Goal: Task Accomplishment & Management: Manage account settings

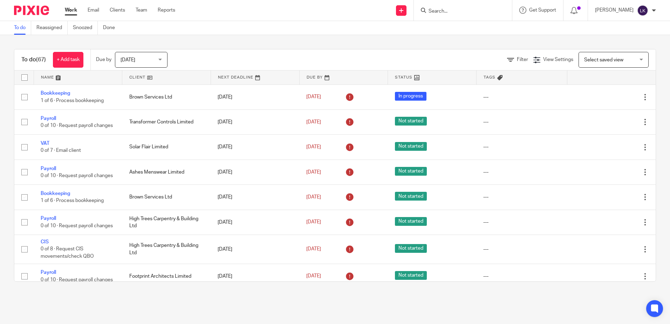
click at [441, 12] on input "Search" at bounding box center [459, 11] width 63 height 6
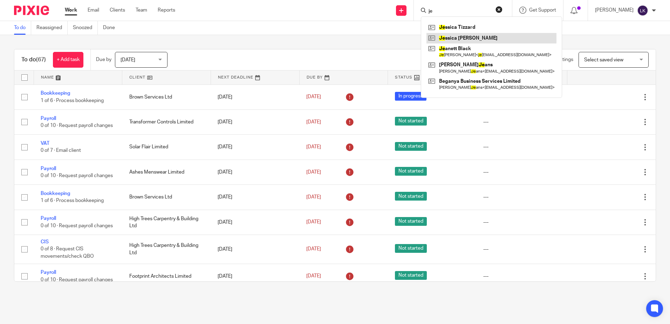
type input "je"
click at [465, 36] on link at bounding box center [491, 38] width 130 height 11
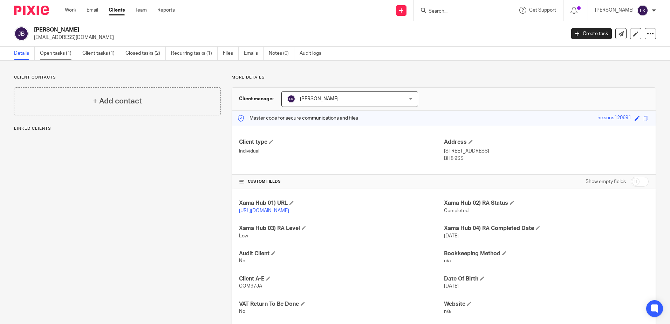
click at [50, 49] on link "Open tasks (1)" at bounding box center [58, 54] width 37 height 14
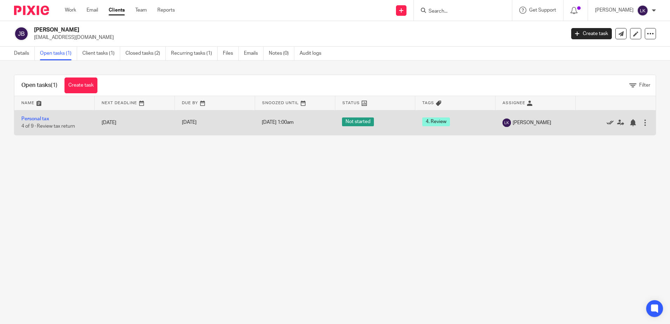
click at [607, 122] on icon at bounding box center [610, 122] width 7 height 7
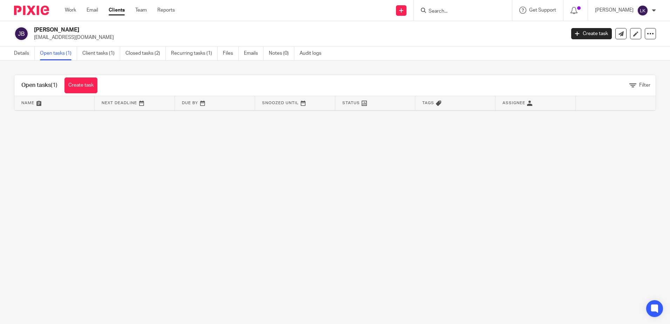
click at [436, 9] on input "Search" at bounding box center [459, 11] width 63 height 6
type input "guy"
click at [456, 34] on link at bounding box center [476, 30] width 101 height 16
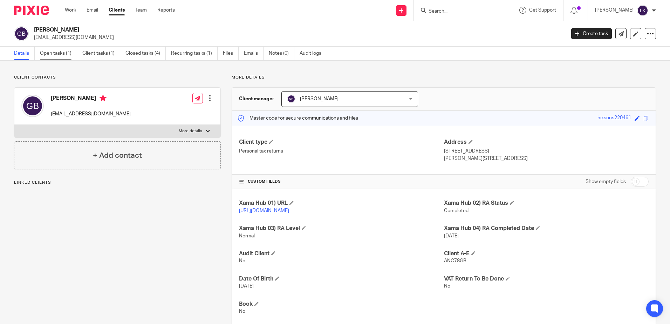
click at [56, 53] on link "Open tasks (1)" at bounding box center [58, 54] width 37 height 14
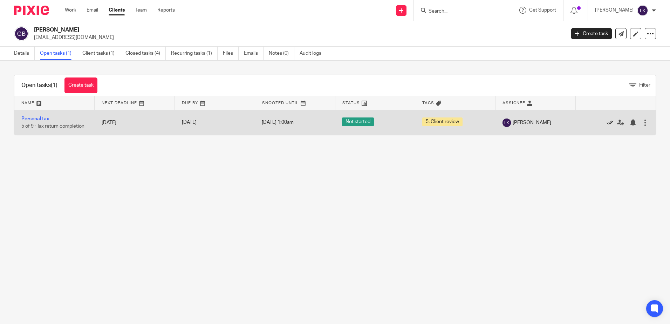
click at [607, 123] on icon at bounding box center [610, 122] width 7 height 7
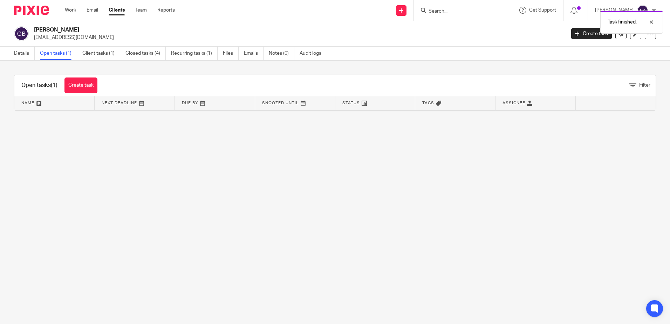
click at [439, 11] on div "Task finished." at bounding box center [499, 20] width 328 height 27
click at [440, 11] on div "Task finished." at bounding box center [499, 20] width 328 height 27
click at [438, 7] on div "Task finished." at bounding box center [499, 20] width 328 height 27
drag, startPoint x: 404, startPoint y: 145, endPoint x: 415, endPoint y: 60, distance: 86.5
click at [404, 144] on main "Guy Brodie guy@ancom.co.uk Create task Update from Companies House Export data …" at bounding box center [335, 162] width 670 height 324
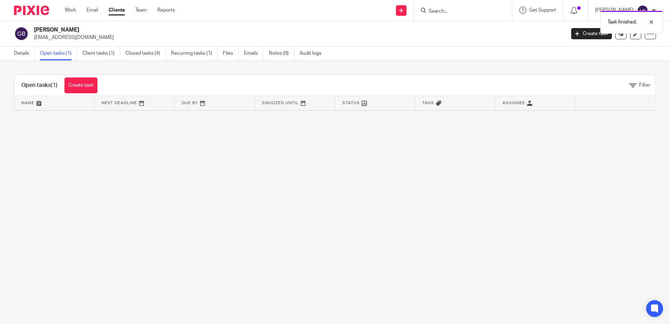
click at [440, 11] on div "Task finished." at bounding box center [499, 20] width 328 height 27
click at [437, 10] on div "Task finished." at bounding box center [499, 20] width 328 height 27
click at [436, 9] on input "Search" at bounding box center [459, 11] width 63 height 6
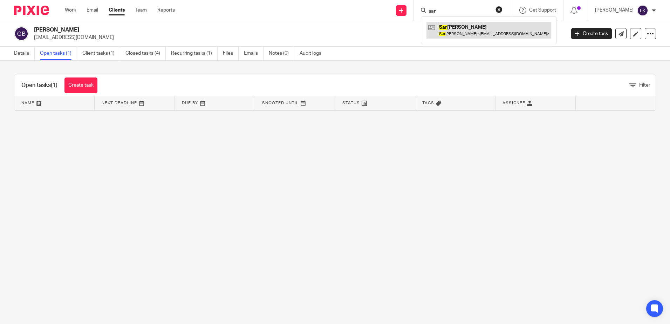
type input "sar"
click at [464, 28] on link at bounding box center [488, 30] width 125 height 16
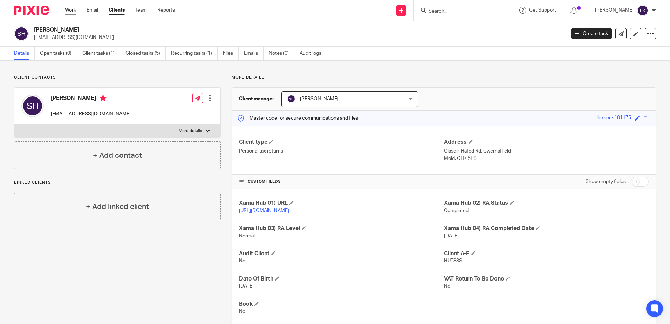
click at [71, 9] on link "Work" at bounding box center [70, 10] width 11 height 7
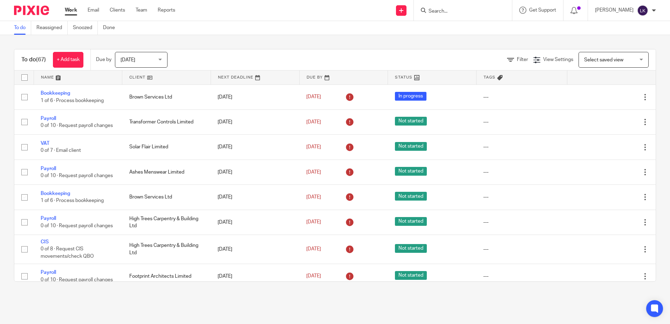
click at [442, 12] on input "Search" at bounding box center [459, 11] width 63 height 6
type input "pea"
click at [455, 27] on link at bounding box center [474, 27] width 96 height 11
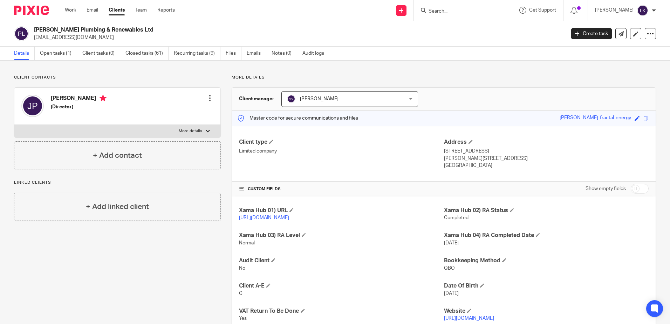
click at [437, 10] on input "Search" at bounding box center [459, 11] width 63 height 6
click at [441, 8] on input "Search" at bounding box center [459, 11] width 63 height 6
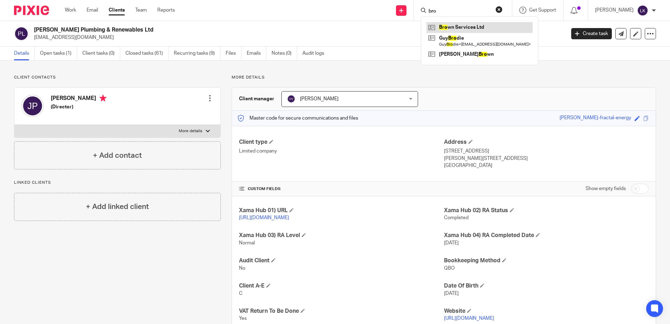
type input "bro"
click at [459, 28] on link at bounding box center [479, 27] width 106 height 11
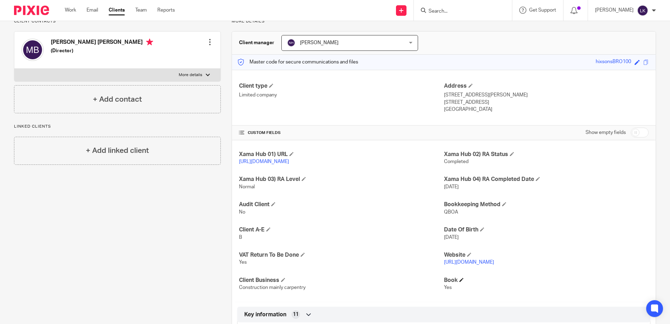
scroll to position [35, 0]
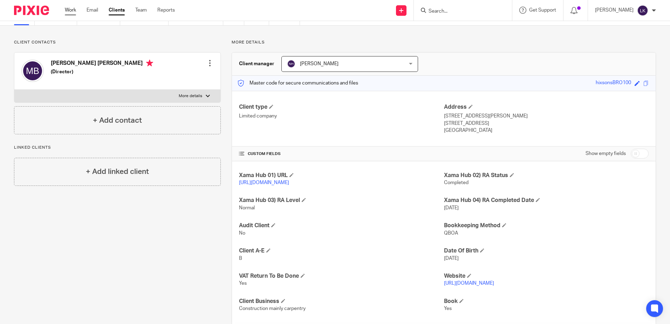
click at [69, 10] on link "Work" at bounding box center [70, 10] width 11 height 7
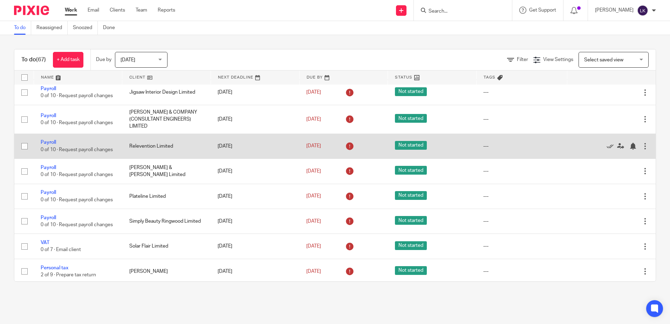
scroll to position [245, 0]
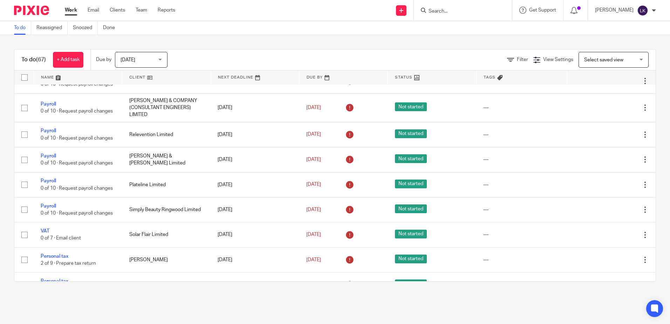
click at [438, 9] on input "Search" at bounding box center [459, 11] width 63 height 6
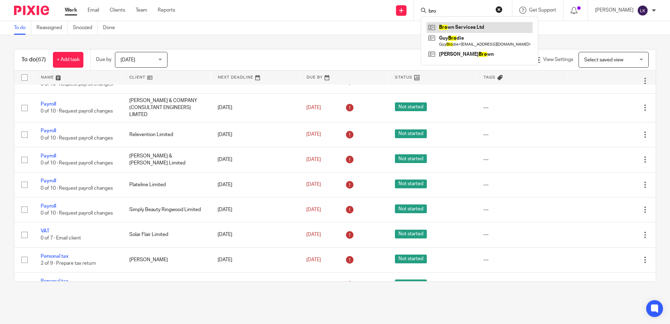
type input "bro"
click at [457, 24] on link at bounding box center [479, 27] width 106 height 11
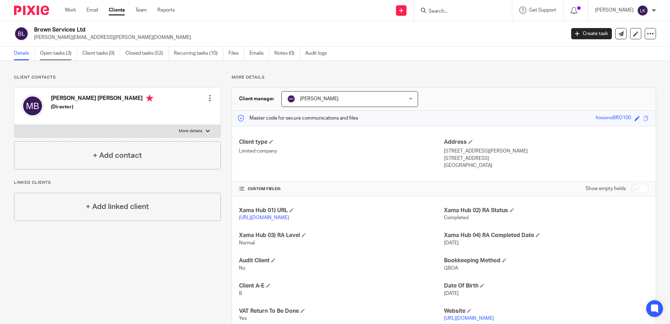
click at [55, 50] on link "Open tasks (3)" at bounding box center [58, 54] width 37 height 14
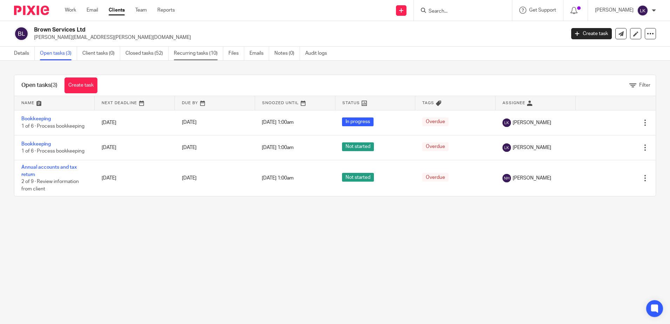
click at [191, 53] on link "Recurring tasks (10)" at bounding box center [198, 54] width 49 height 14
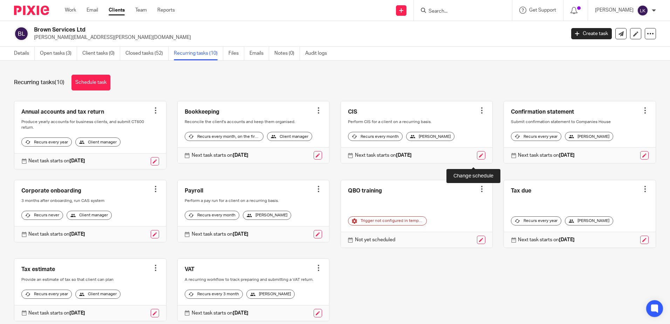
click at [477, 159] on link at bounding box center [481, 155] width 8 height 8
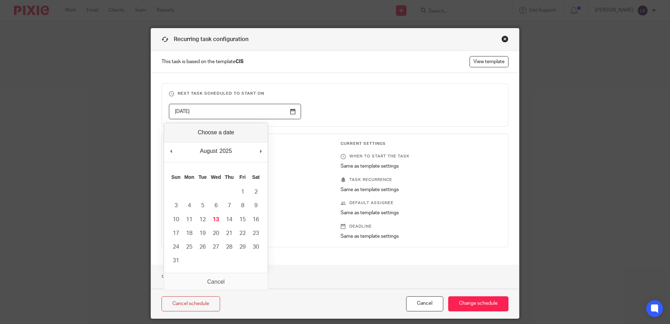
click at [289, 110] on input "[DATE]" at bounding box center [235, 112] width 132 height 16
type input "[DATE]"
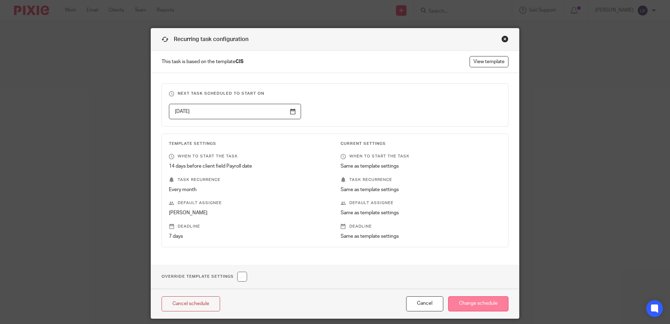
click at [470, 298] on input "Change schedule" at bounding box center [478, 303] width 60 height 15
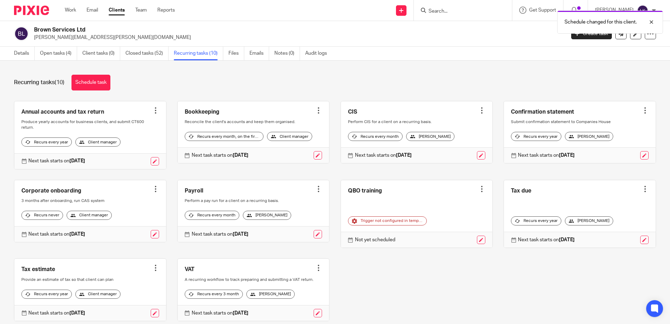
click at [438, 10] on div "Schedule changed for this client." at bounding box center [499, 20] width 328 height 27
click at [433, 9] on div "Schedule changed for this client." at bounding box center [499, 20] width 328 height 27
click at [436, 10] on div "Schedule changed for this client." at bounding box center [499, 20] width 328 height 27
click at [445, 11] on input "Search" at bounding box center [459, 11] width 63 height 6
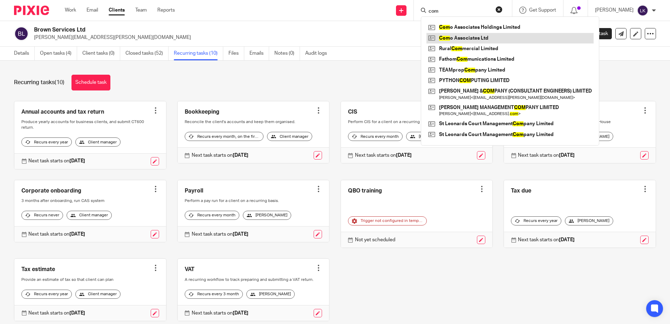
type input "com"
click at [466, 36] on link at bounding box center [509, 38] width 167 height 11
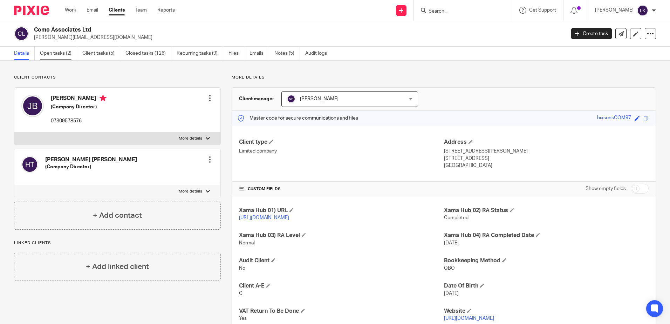
click at [53, 49] on link "Open tasks (2)" at bounding box center [58, 54] width 37 height 14
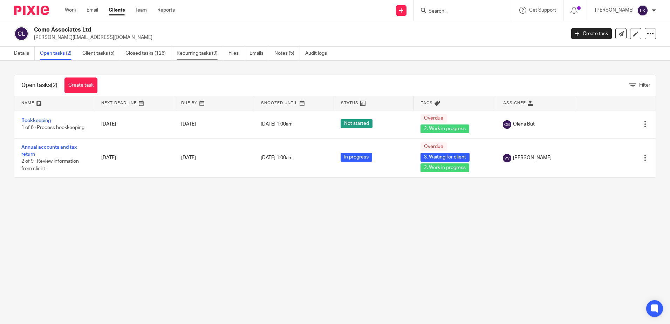
click at [199, 51] on link "Recurring tasks (9)" at bounding box center [200, 54] width 47 height 14
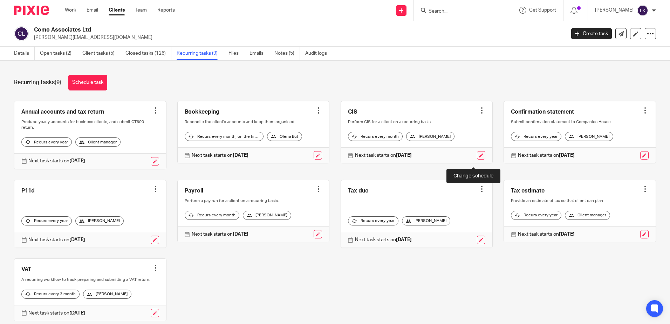
click at [477, 159] on link at bounding box center [481, 155] width 8 height 8
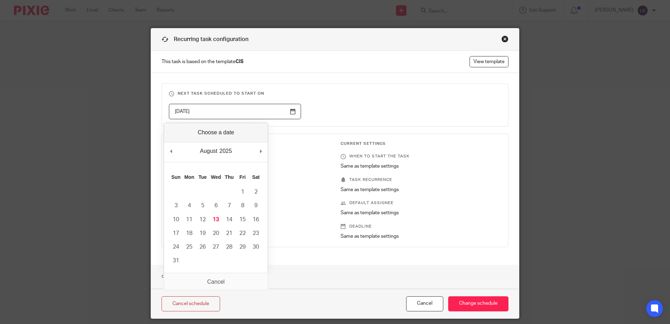
click at [227, 116] on input "2025-08-17" at bounding box center [235, 112] width 132 height 16
type input "2025-08-13"
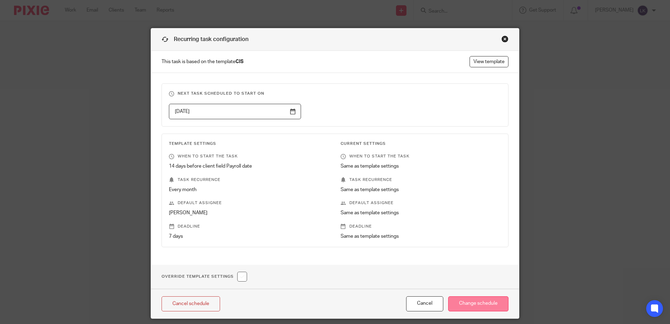
click at [469, 302] on input "Change schedule" at bounding box center [478, 303] width 60 height 15
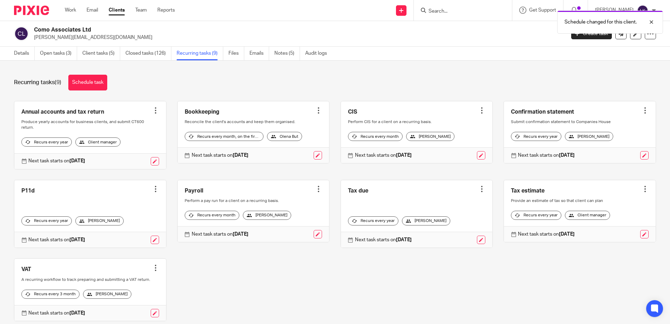
click at [441, 9] on div "Schedule changed for this client." at bounding box center [499, 20] width 328 height 27
click at [436, 9] on div "Schedule changed for this client." at bounding box center [499, 20] width 328 height 27
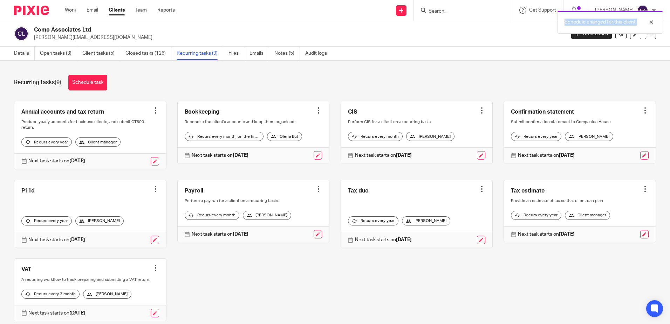
click at [436, 9] on div "Schedule changed for this client." at bounding box center [499, 20] width 328 height 27
drag, startPoint x: 436, startPoint y: 9, endPoint x: 423, endPoint y: 34, distance: 27.7
click at [426, 53] on div "Details Open tasks (3) Client tasks (5) Closed tasks (126) Recurring tasks (9) …" at bounding box center [335, 54] width 670 height 14
click at [437, 8] on div "Schedule changed for this client." at bounding box center [499, 20] width 328 height 27
click at [436, 9] on input "Search" at bounding box center [459, 11] width 63 height 6
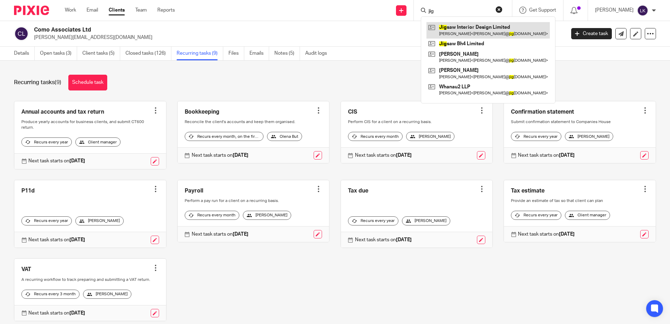
type input "jig"
click at [446, 26] on link at bounding box center [487, 30] width 123 height 16
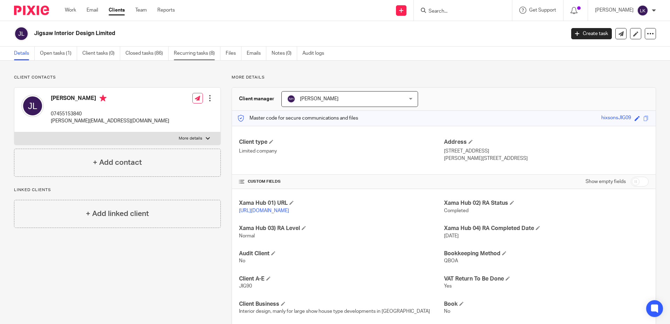
click at [190, 52] on link "Recurring tasks (8)" at bounding box center [197, 54] width 47 height 14
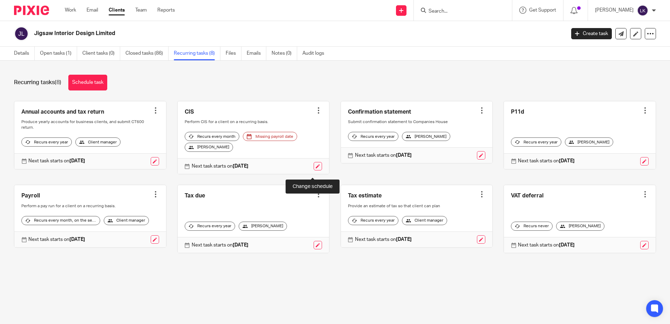
click at [314, 170] on link at bounding box center [318, 166] width 8 height 8
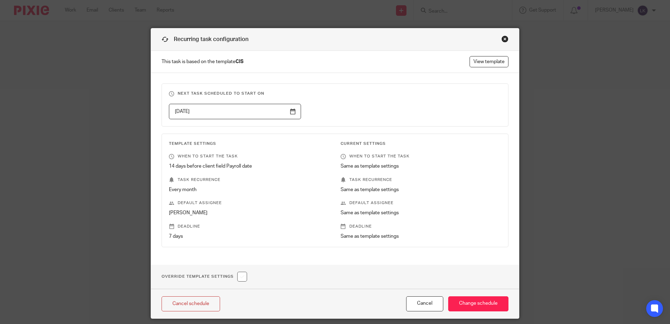
click at [293, 111] on input "[DATE]" at bounding box center [235, 112] width 132 height 16
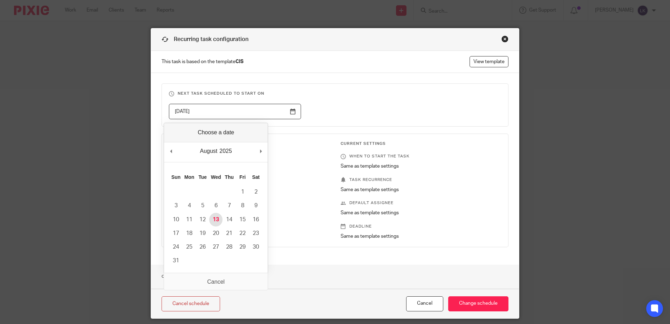
type input "[DATE]"
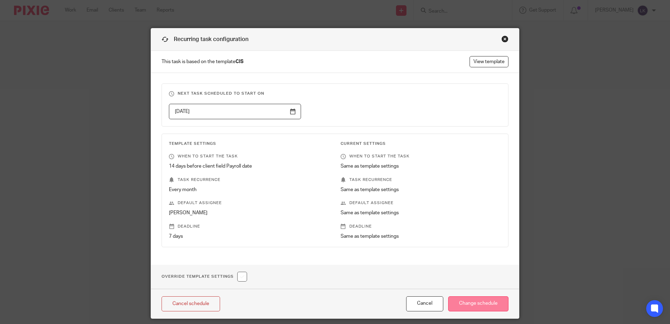
click at [475, 302] on input "Change schedule" at bounding box center [478, 303] width 60 height 15
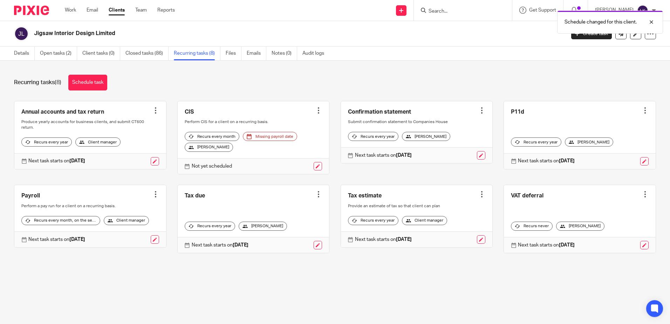
click at [443, 10] on div "Schedule changed for this client." at bounding box center [499, 20] width 328 height 27
click at [434, 9] on input "Search" at bounding box center [459, 11] width 63 height 6
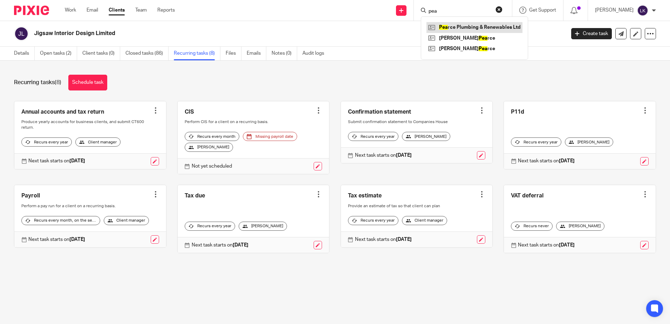
type input "pea"
click at [450, 24] on link at bounding box center [474, 27] width 96 height 11
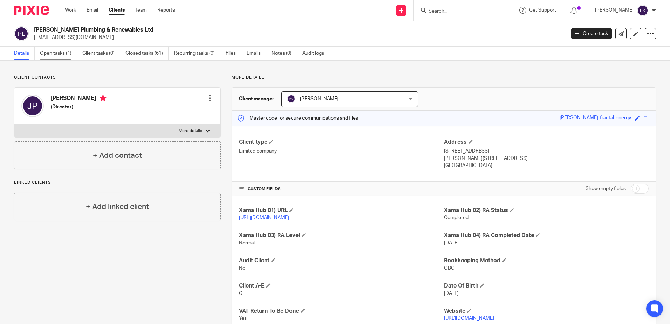
click at [55, 50] on link "Open tasks (1)" at bounding box center [58, 54] width 37 height 14
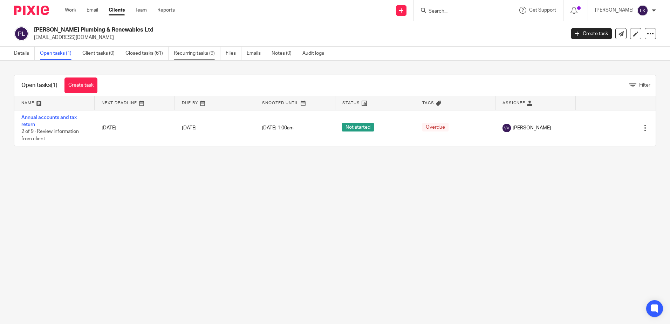
click at [194, 50] on link "Recurring tasks (9)" at bounding box center [197, 54] width 47 height 14
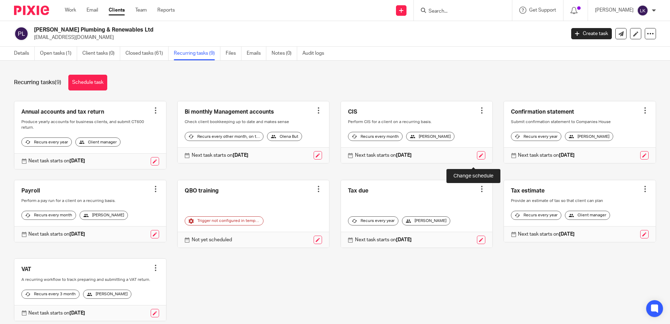
click at [477, 158] on link at bounding box center [481, 155] width 8 height 8
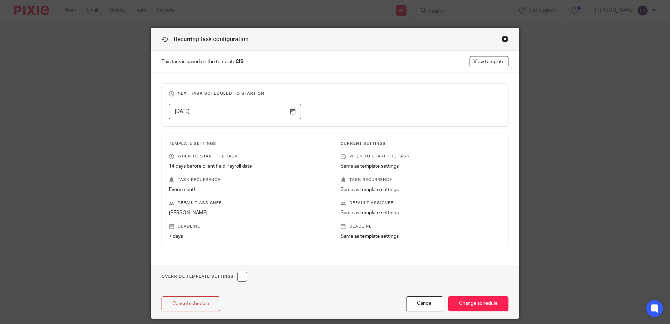
click at [289, 109] on input "[DATE]" at bounding box center [235, 112] width 132 height 16
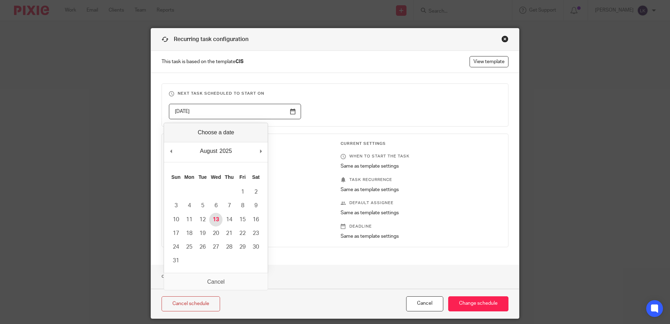
type input "[DATE]"
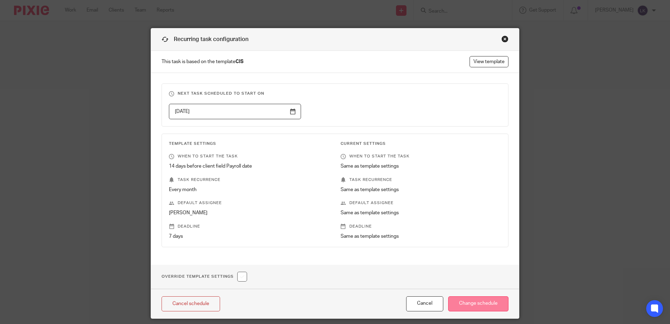
click at [468, 300] on input "Change schedule" at bounding box center [478, 303] width 60 height 15
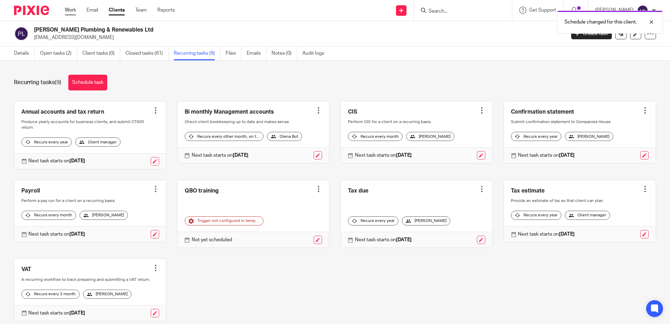
click at [70, 8] on link "Work" at bounding box center [70, 10] width 11 height 7
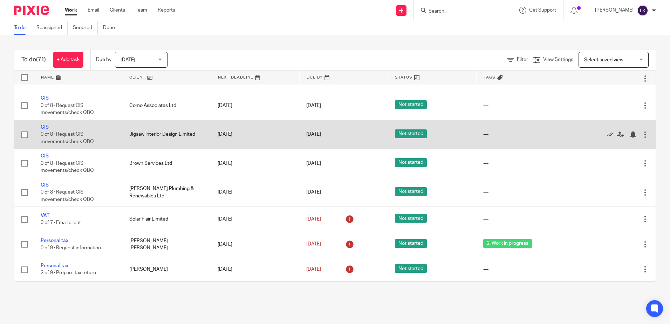
scroll to position [421, 0]
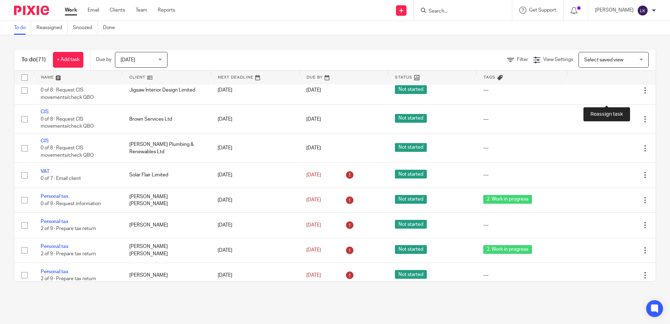
click at [617, 65] on icon at bounding box center [620, 61] width 7 height 7
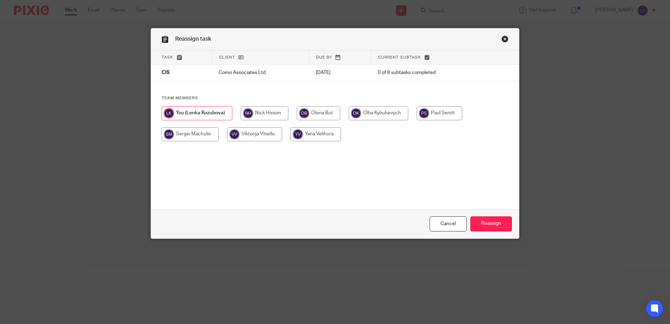
click at [503, 38] on link "Close this dialog window" at bounding box center [504, 39] width 7 height 9
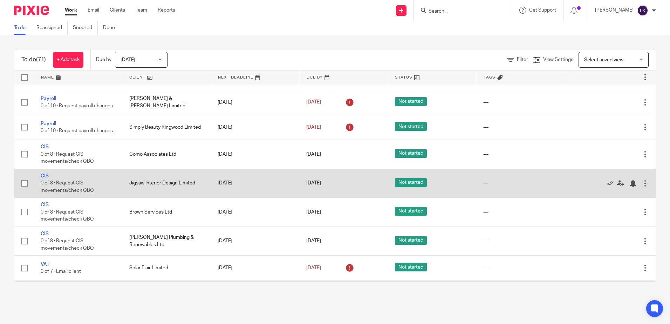
scroll to position [385, 0]
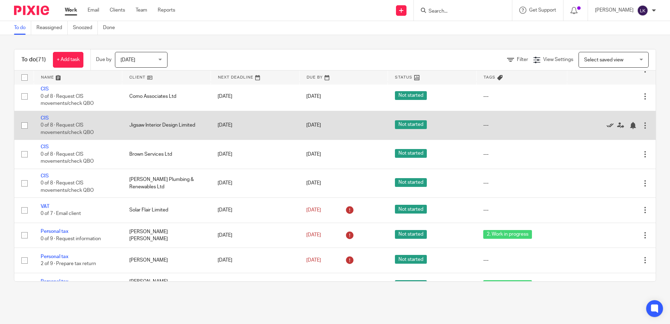
click at [607, 129] on icon at bounding box center [610, 125] width 7 height 7
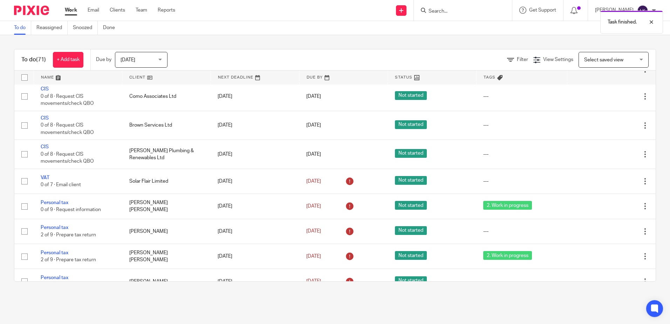
click at [607, 129] on icon at bounding box center [610, 125] width 7 height 7
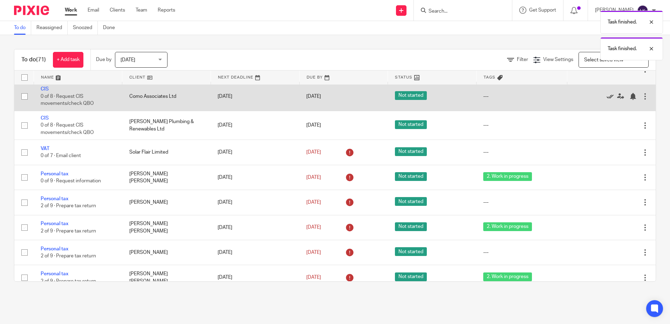
click at [607, 100] on icon at bounding box center [610, 96] width 7 height 7
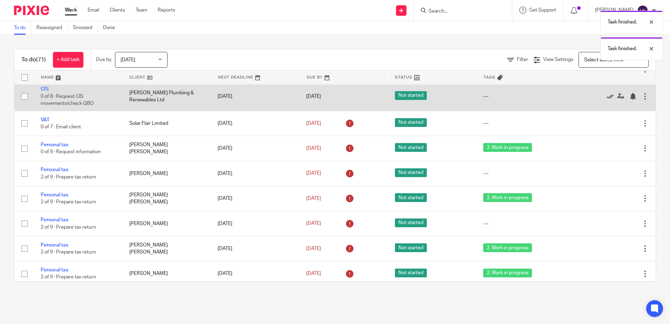
click at [607, 100] on icon at bounding box center [610, 96] width 7 height 7
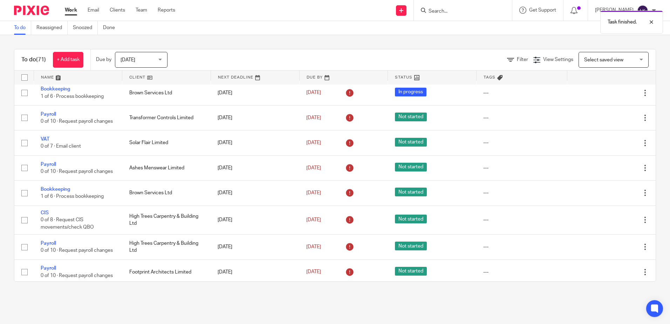
scroll to position [0, 0]
